Goal: Understand process/instructions: Learn how to perform a task or action

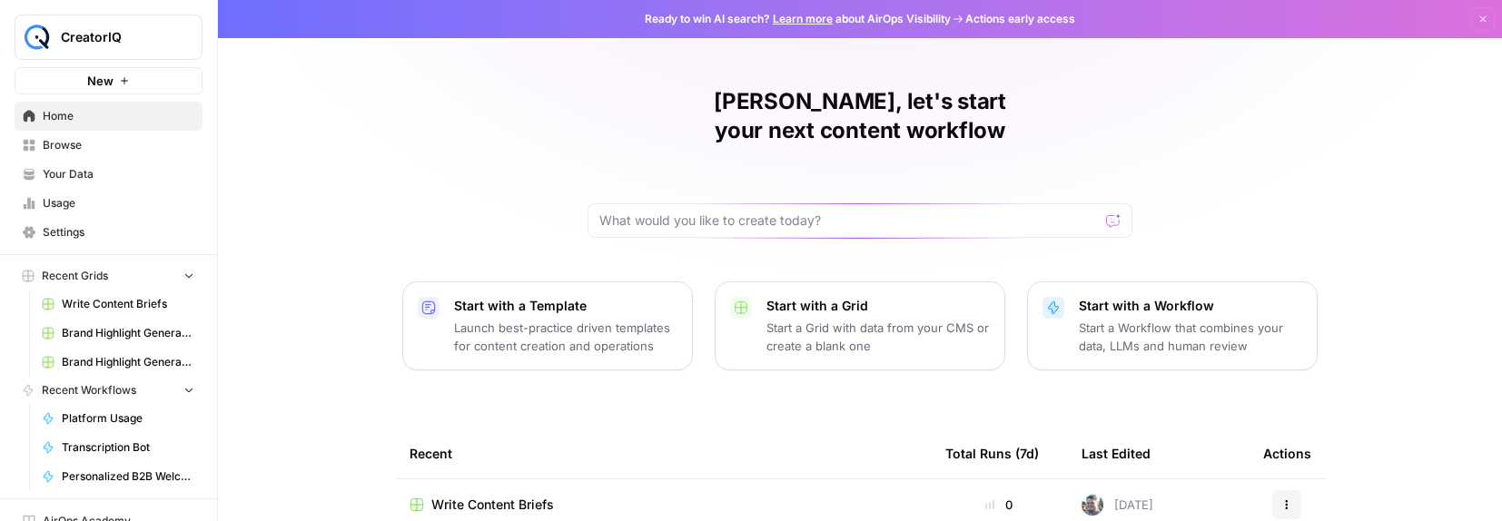
click at [810, 16] on link "Learn more" at bounding box center [803, 19] width 60 height 14
click at [125, 42] on span "CreatorIQ" at bounding box center [116, 37] width 110 height 18
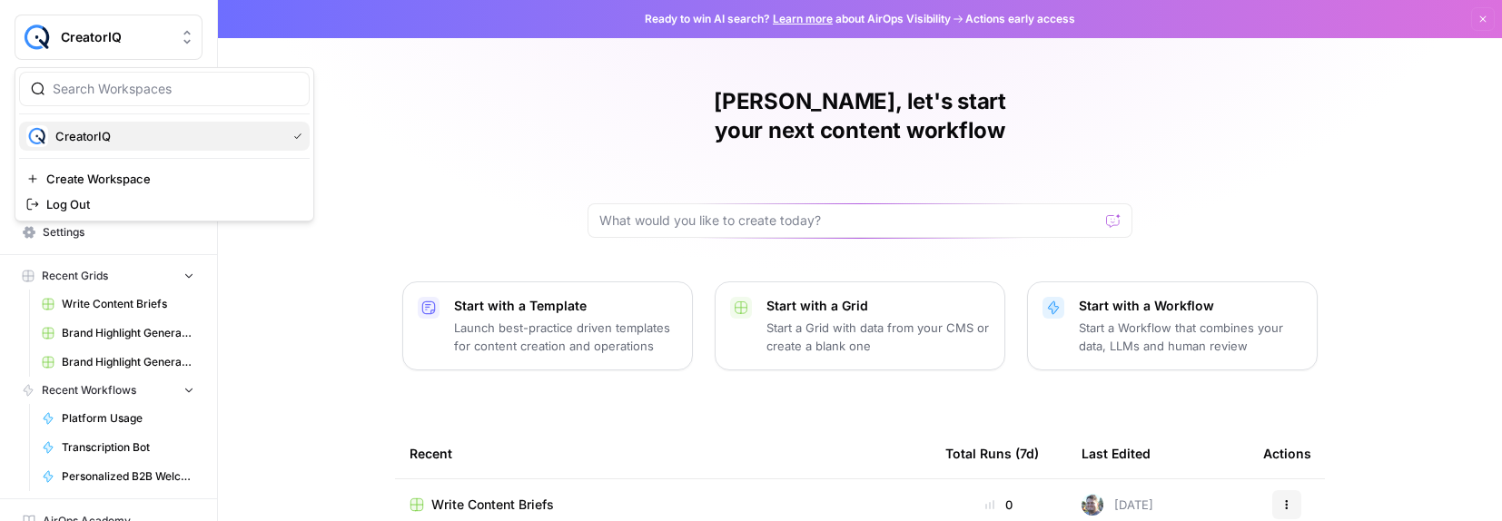
click at [133, 137] on span "CreatorIQ" at bounding box center [166, 136] width 223 height 18
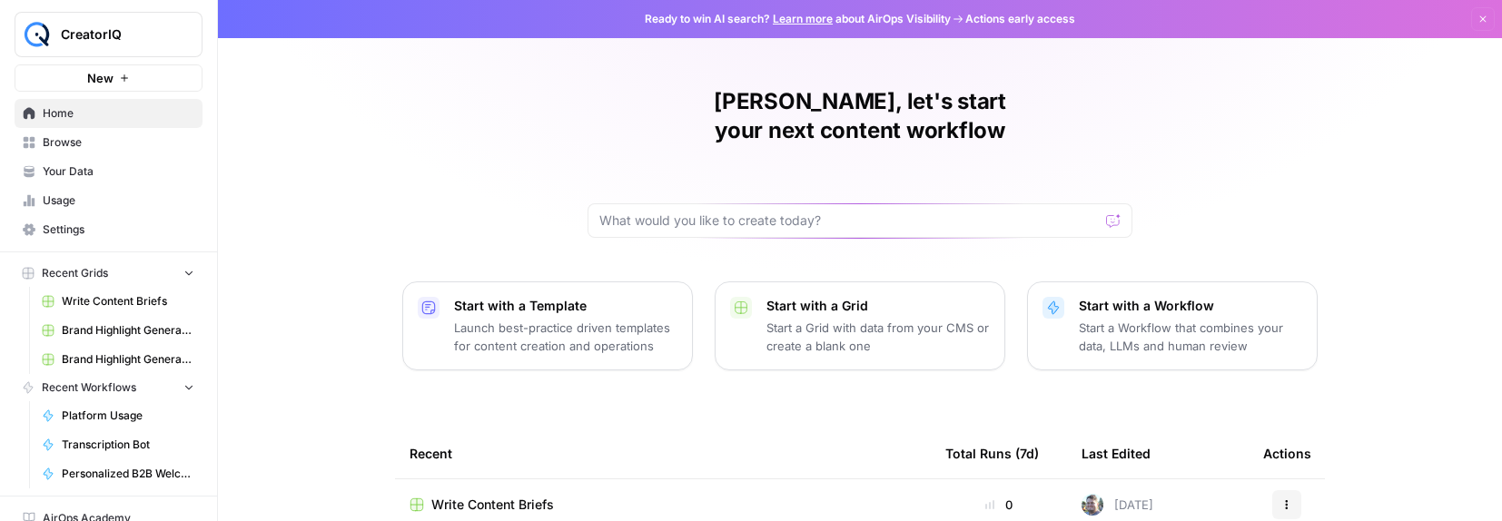
scroll to position [4, 0]
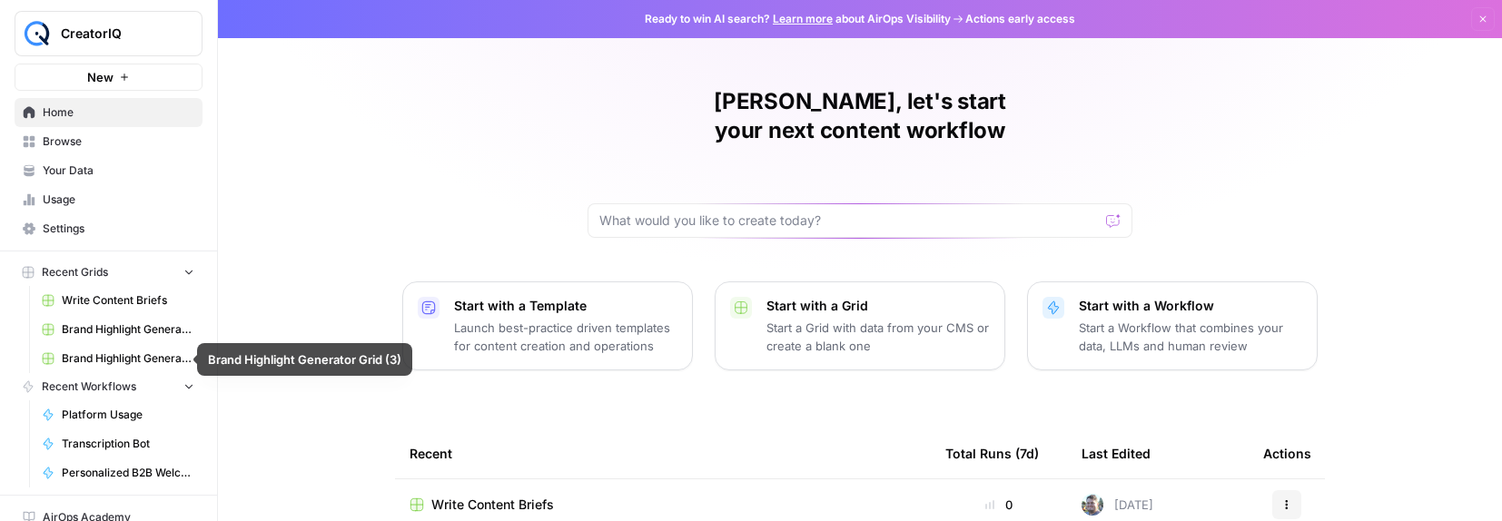
click at [80, 193] on span "Usage" at bounding box center [119, 200] width 152 height 16
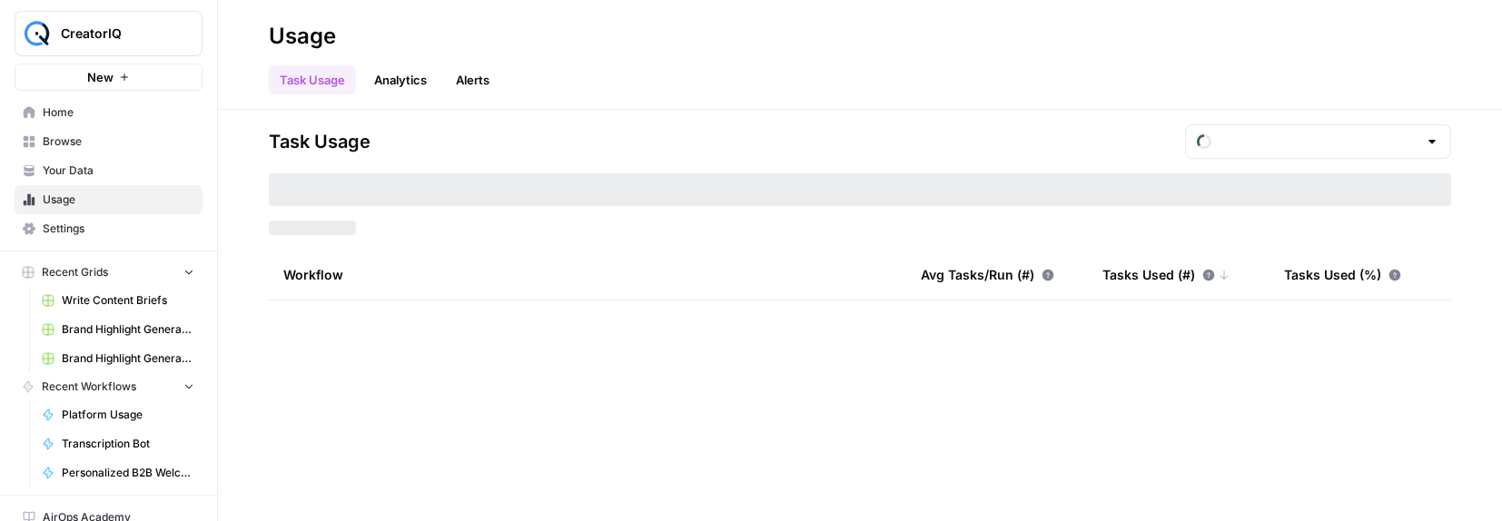
type input "August Included Tasks"
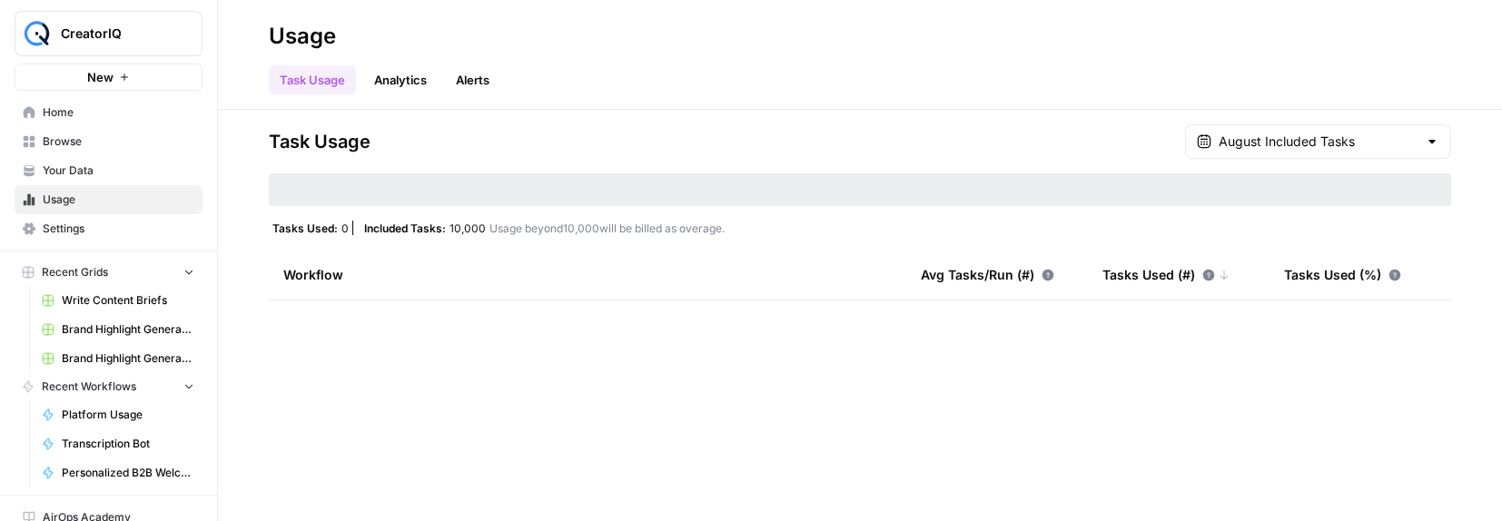
click at [87, 166] on span "Your Data" at bounding box center [119, 171] width 152 height 16
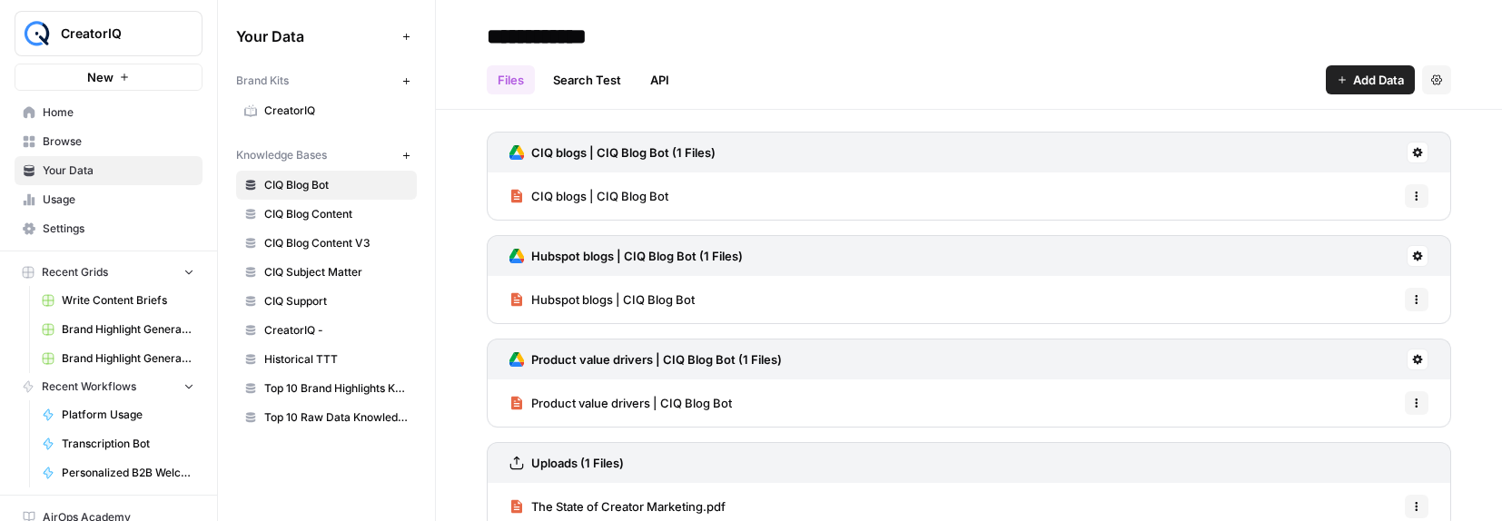
click at [127, 138] on span "Browse" at bounding box center [119, 141] width 152 height 16
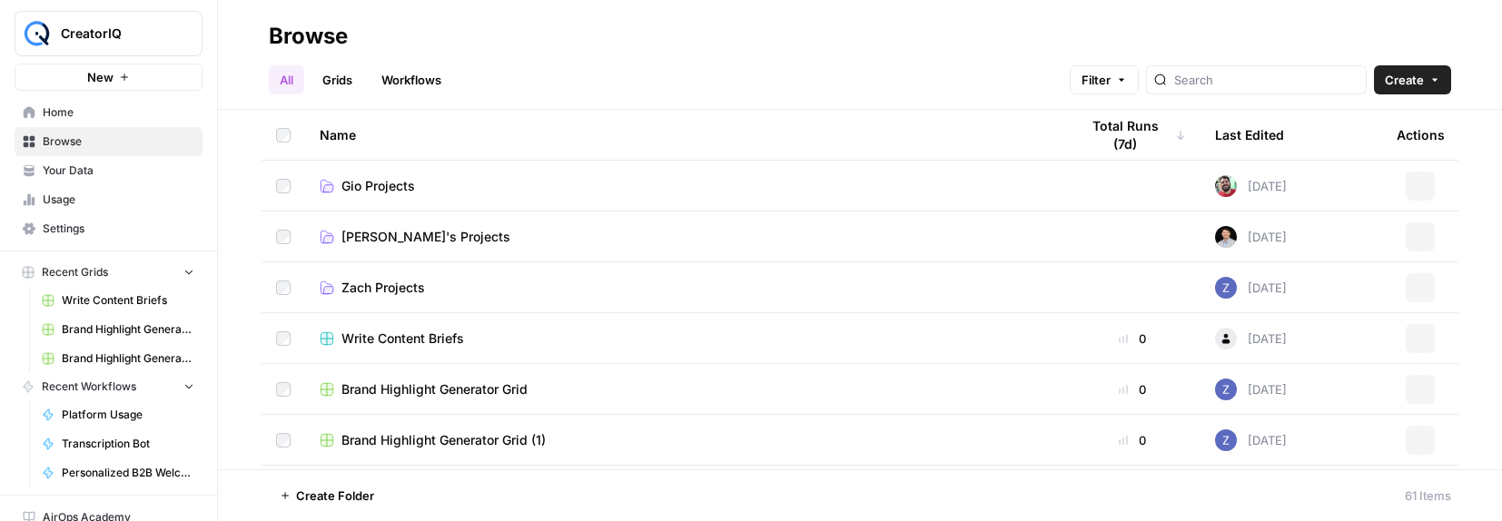
click at [105, 174] on span "Your Data" at bounding box center [119, 171] width 152 height 16
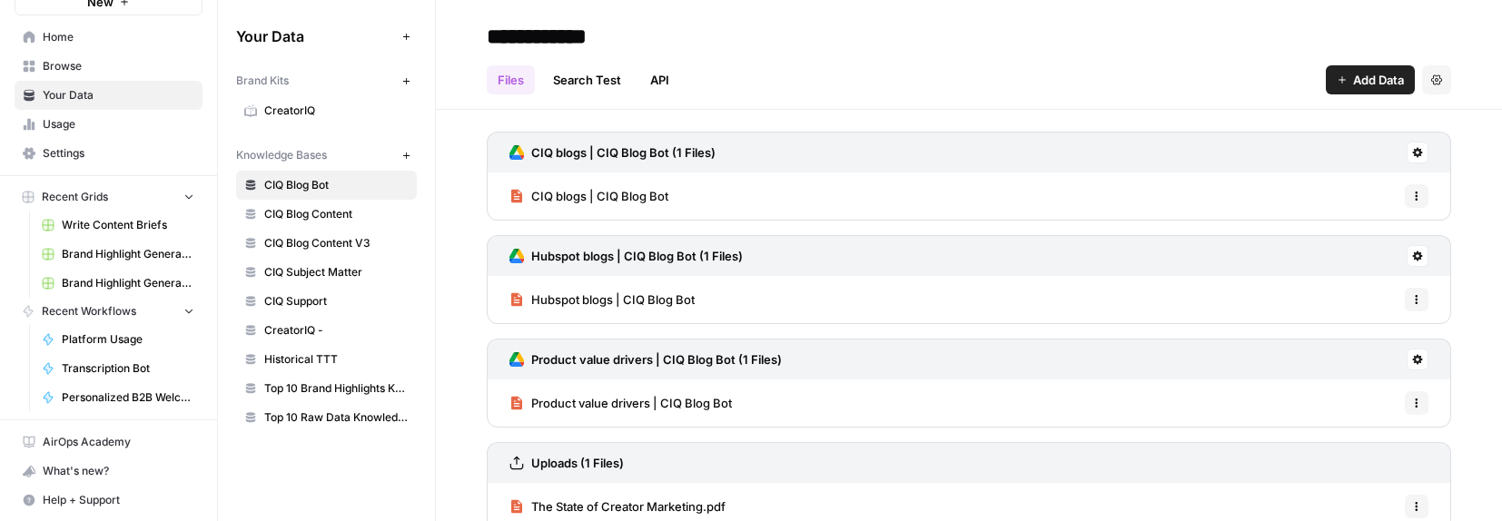
scroll to position [80, 0]
click at [133, 467] on div "What's new?" at bounding box center [108, 470] width 186 height 27
click at [133, 479] on div "What's new?" at bounding box center [108, 470] width 186 height 27
click at [67, 64] on span "Browse" at bounding box center [119, 65] width 152 height 16
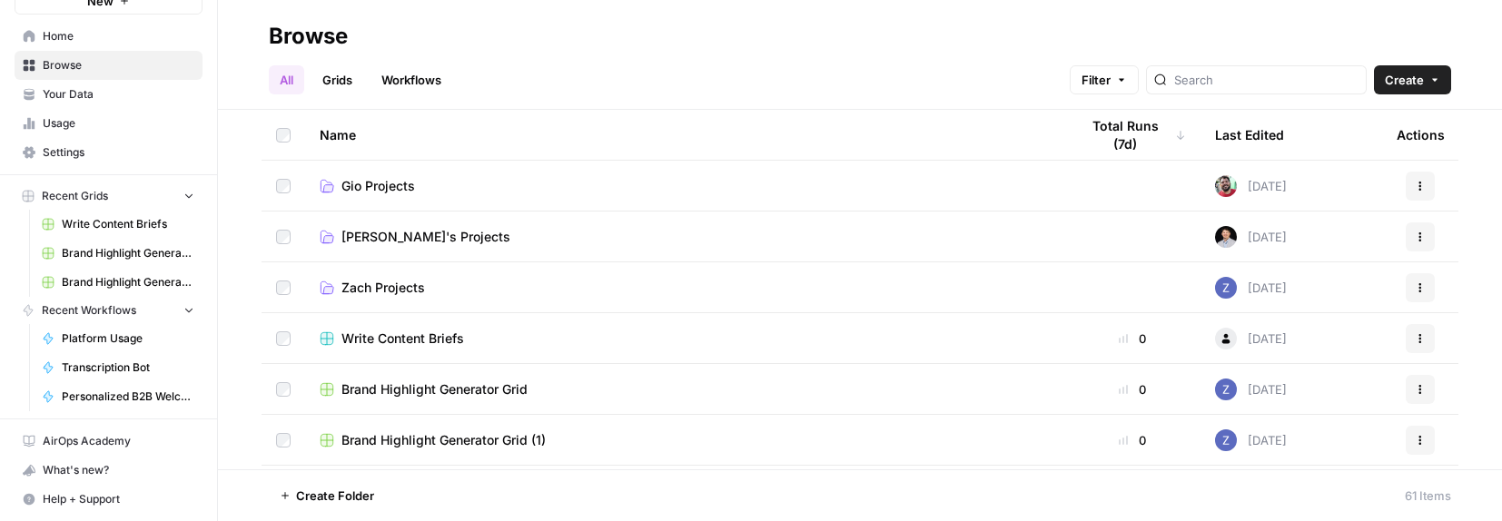
click at [71, 37] on span "Home" at bounding box center [119, 36] width 152 height 16
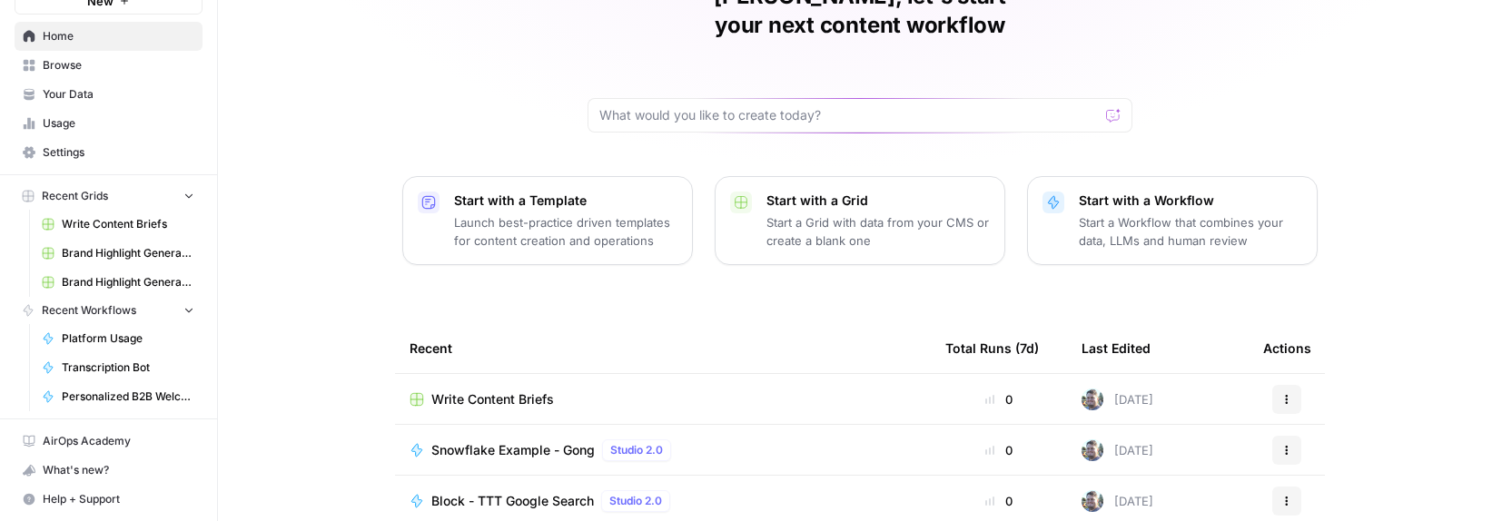
scroll to position [176, 0]
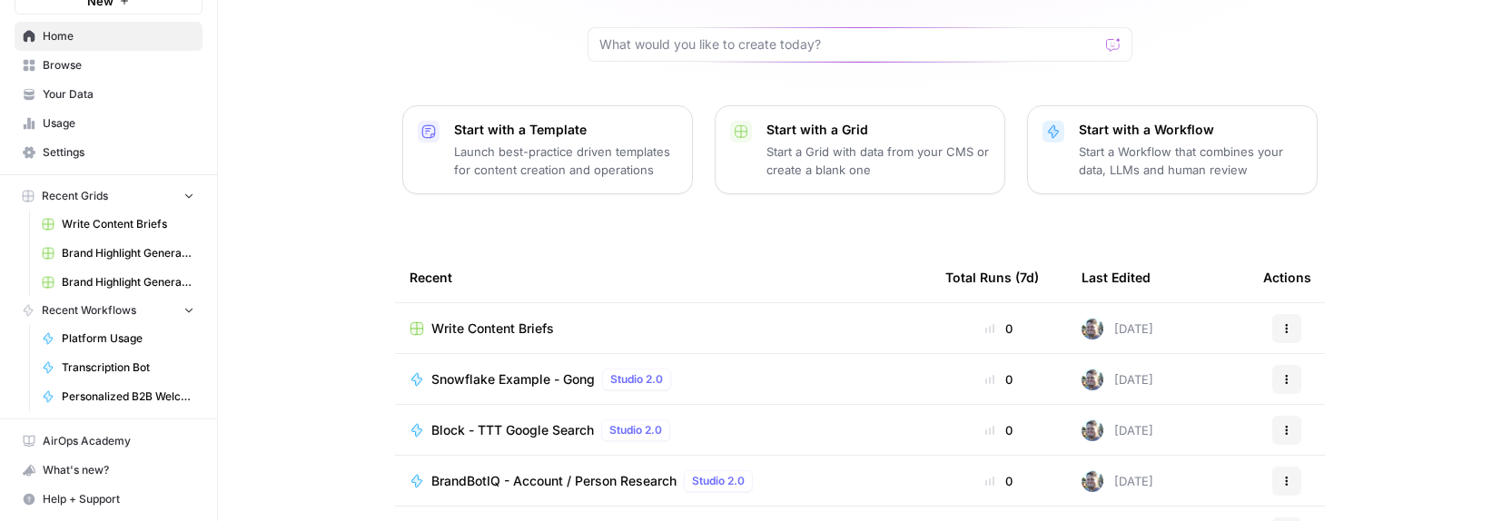
click at [614, 143] on p "Launch best-practice driven templates for content creation and operations" at bounding box center [565, 161] width 223 height 36
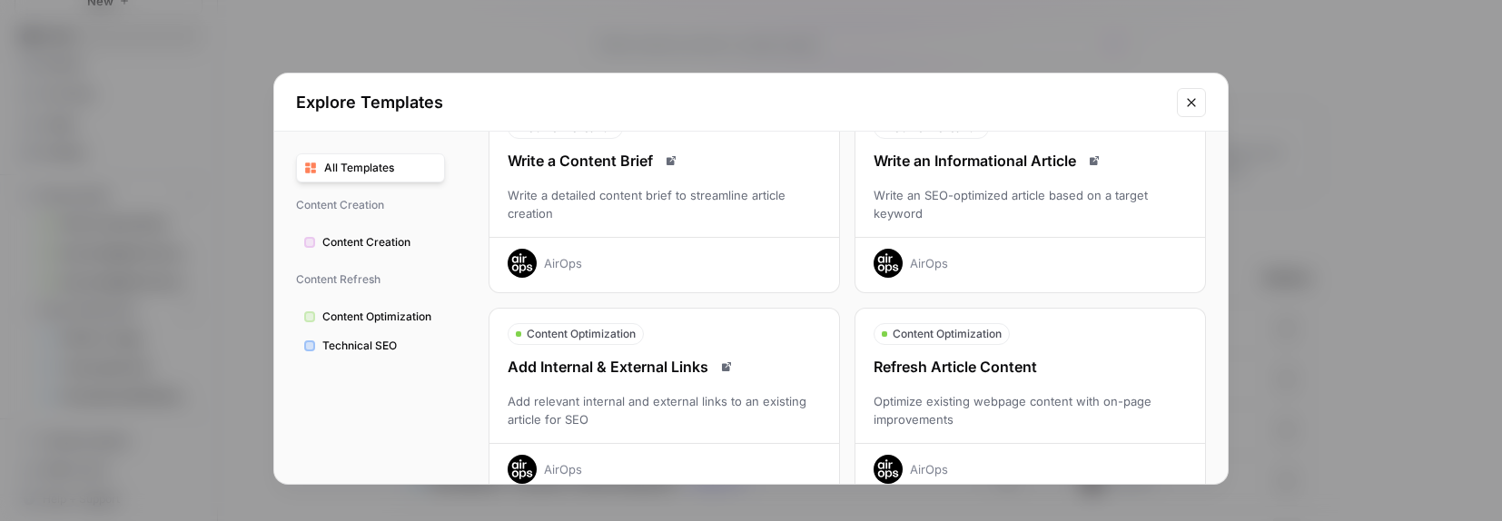
scroll to position [0, 0]
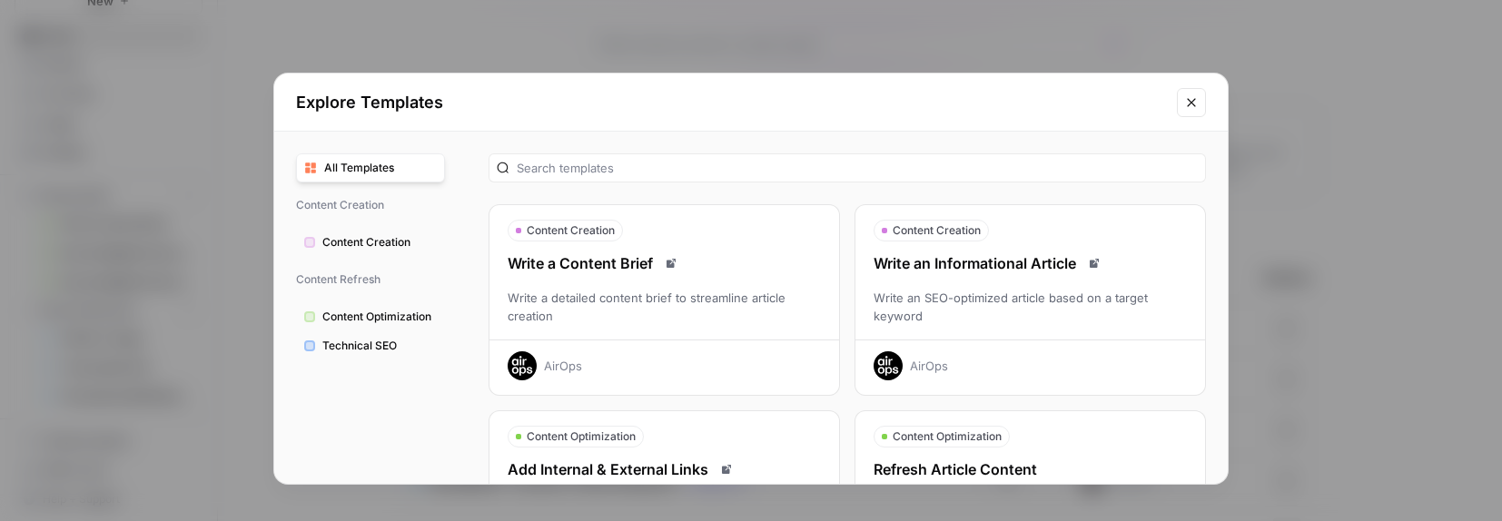
click at [992, 317] on div "Write an SEO-optimized article based on a target keyword" at bounding box center [1030, 307] width 350 height 36
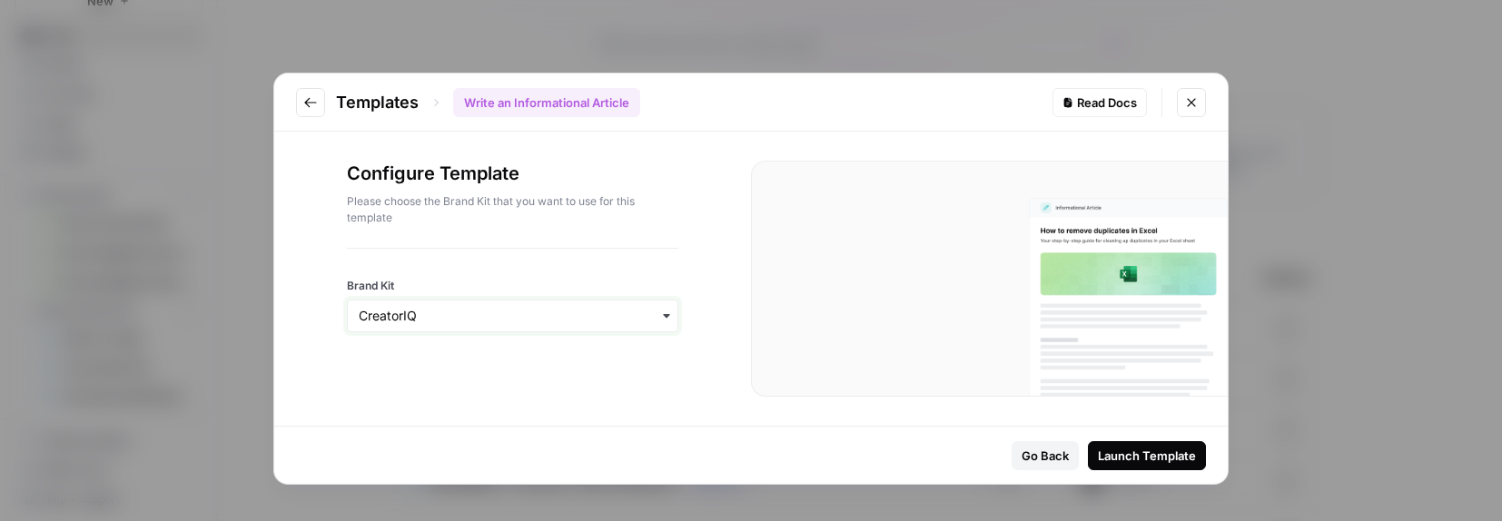
click at [553, 307] on input "Brand Kit" at bounding box center [513, 316] width 308 height 18
click at [611, 262] on div "Brand Kit" at bounding box center [512, 291] width 331 height 84
drag, startPoint x: 1187, startPoint y: 96, endPoint x: 1104, endPoint y: 95, distance: 82.6
click at [1104, 95] on div "Templates Write an Informational Article Read Docs" at bounding box center [750, 103] width 953 height 58
click at [1104, 104] on div "Read Docs" at bounding box center [1099, 103] width 74 height 18
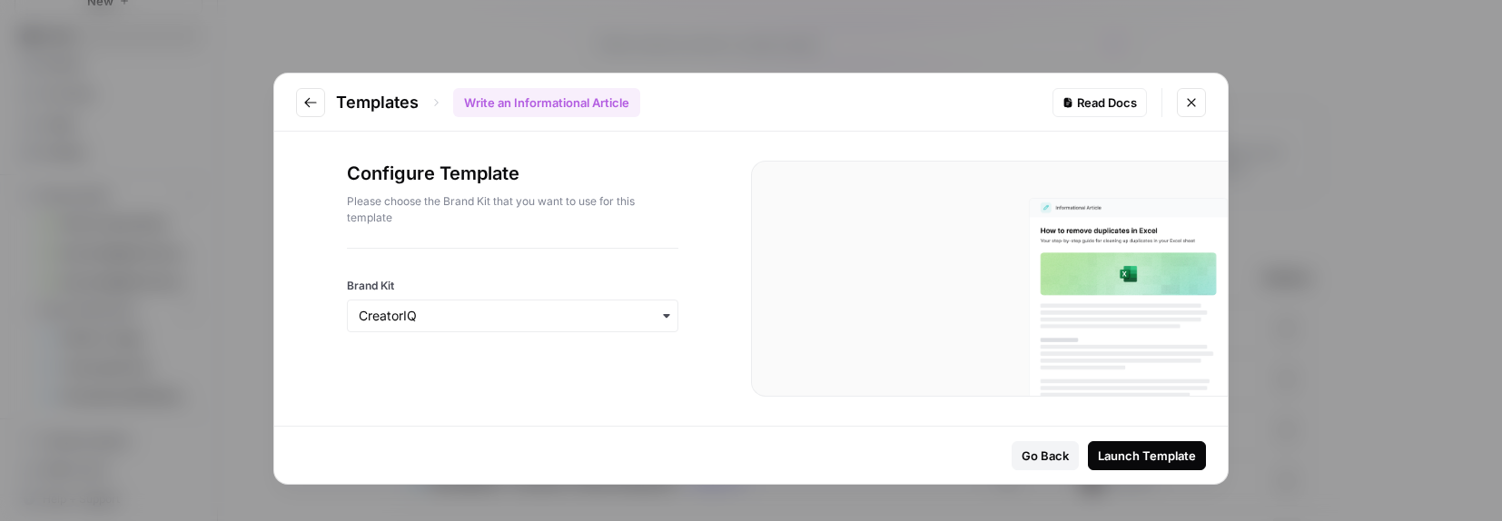
click at [1308, 125] on div "Templates Write an Informational Article Read Docs Configure Template Please ch…" at bounding box center [751, 260] width 1502 height 521
